Goal: Task Accomplishment & Management: Manage account settings

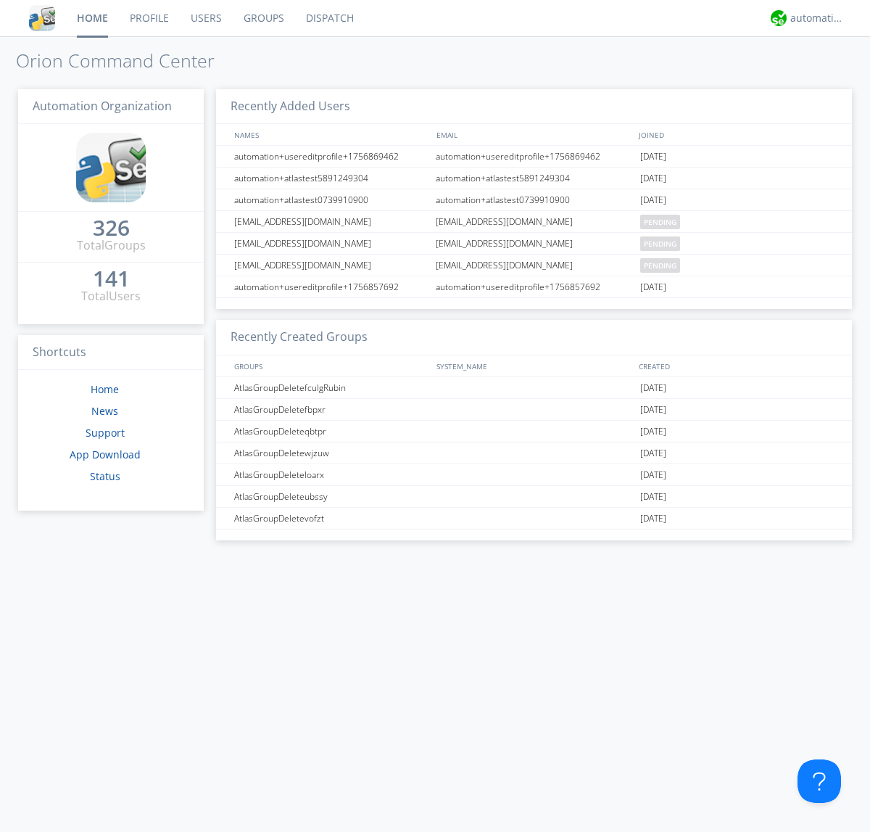
click at [263, 18] on link "Groups" at bounding box center [264, 18] width 62 height 36
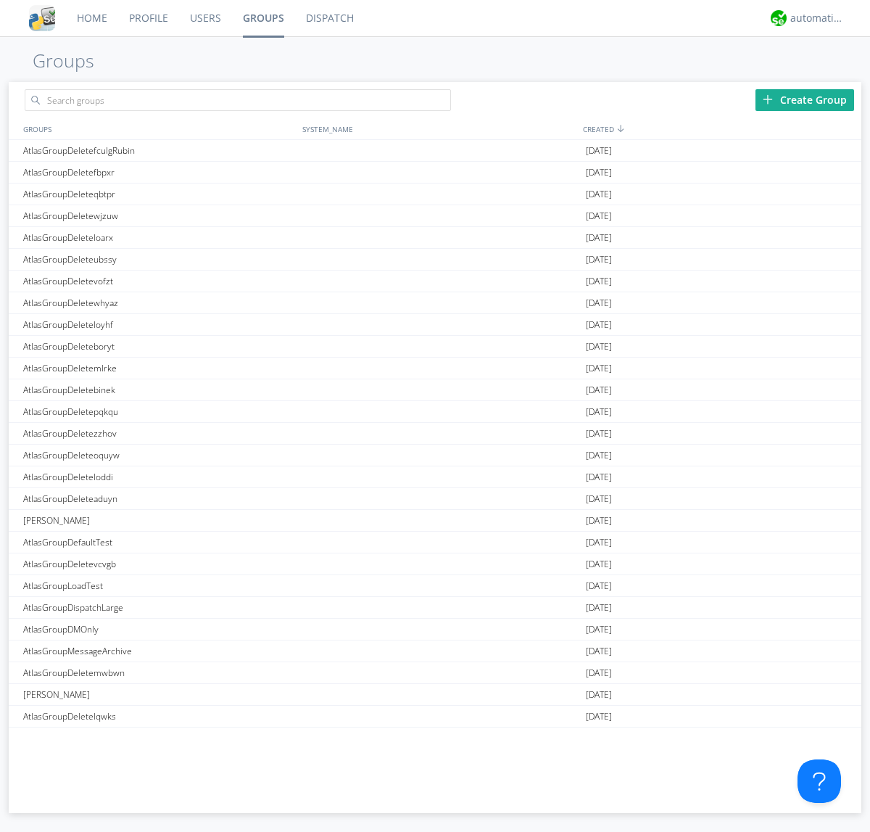
click at [805, 99] on div "Create Group" at bounding box center [805, 100] width 99 height 22
click at [263, 18] on link "Groups" at bounding box center [263, 18] width 63 height 36
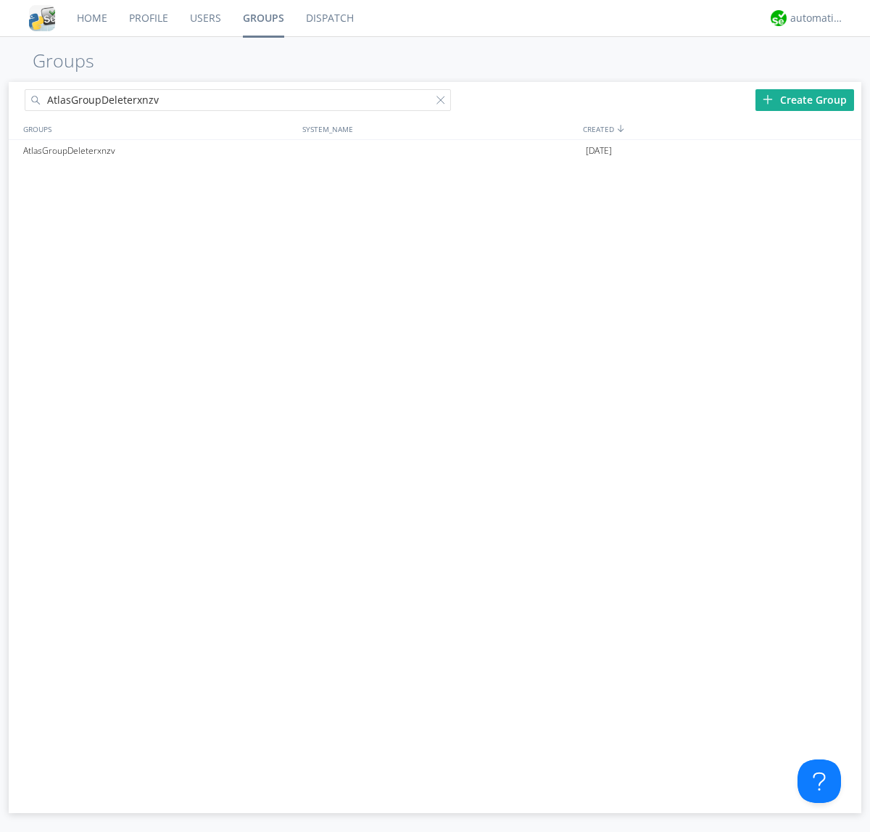
type input "AtlasGroupDeleterxnzv"
click at [444, 102] on div at bounding box center [444, 103] width 15 height 15
type input "AtlasGroupDeleterxnzv"
click at [843, 151] on div at bounding box center [843, 151] width 15 height 12
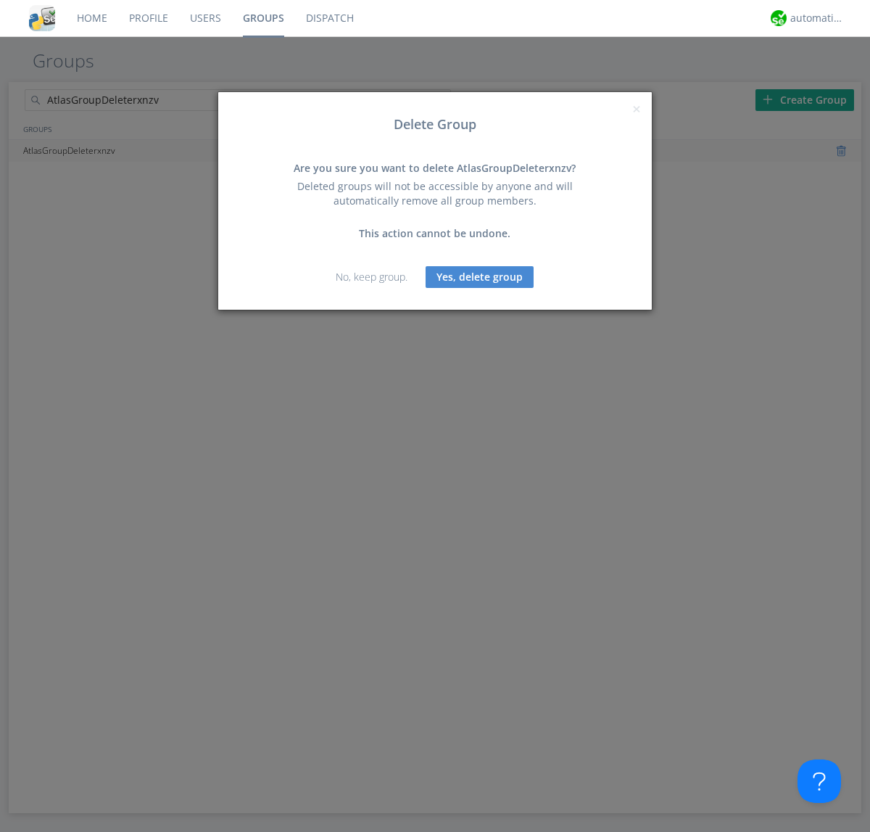
click at [480, 276] on button "Yes, delete group" at bounding box center [480, 277] width 108 height 22
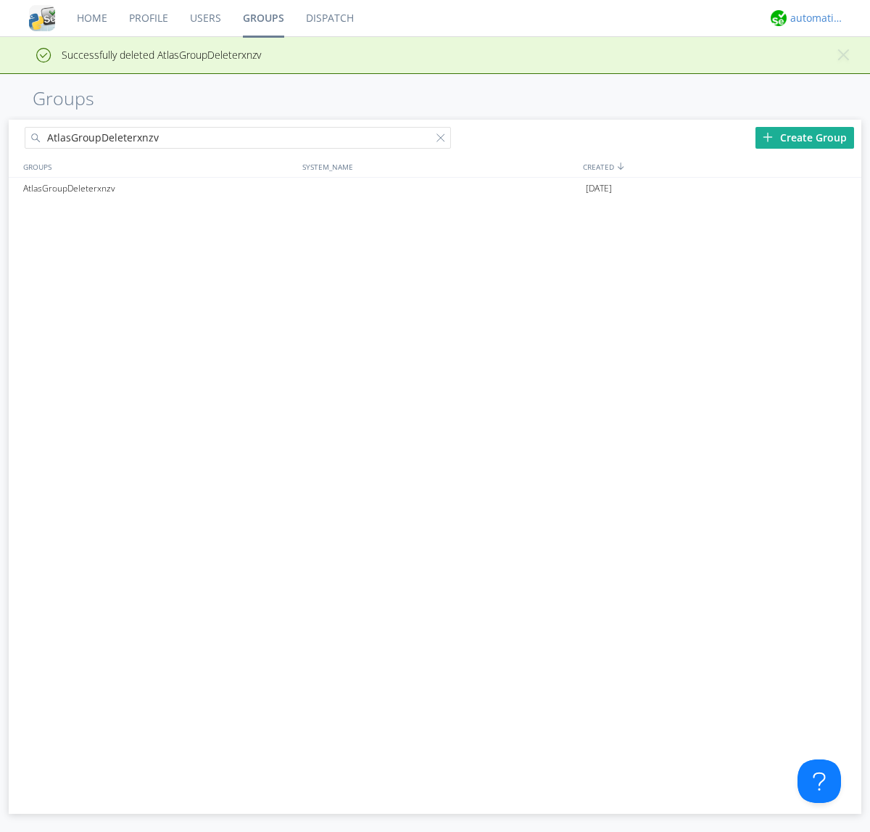
click at [814, 18] on div "automation+atlas" at bounding box center [818, 18] width 54 height 15
